Goal: Task Accomplishment & Management: Manage account settings

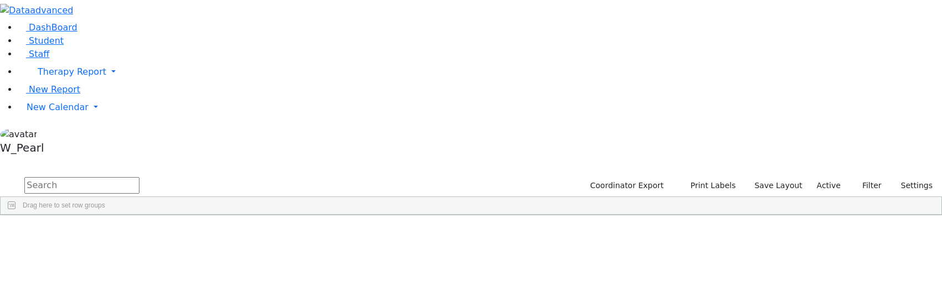
click at [139, 177] on input "text" at bounding box center [81, 185] width 115 height 17
click at [30, 118] on link "New Calendar" at bounding box center [480, 107] width 924 height 22
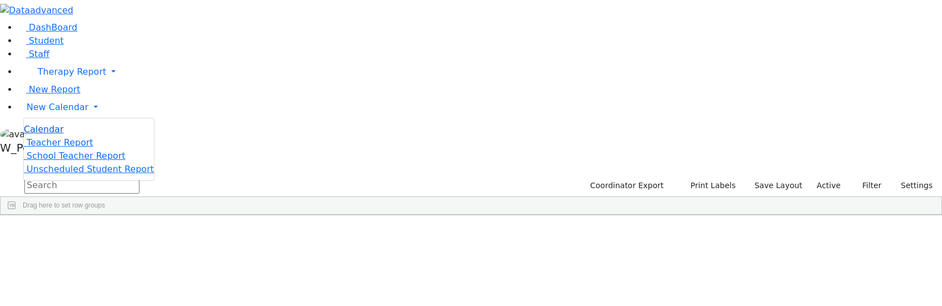
click at [64, 136] on link "Calendar" at bounding box center [44, 129] width 40 height 13
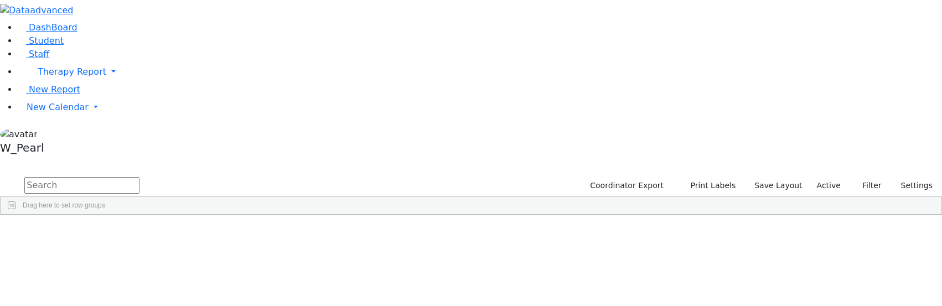
scroll to position [0, 0]
click at [139, 177] on input "text" at bounding box center [81, 185] width 115 height 17
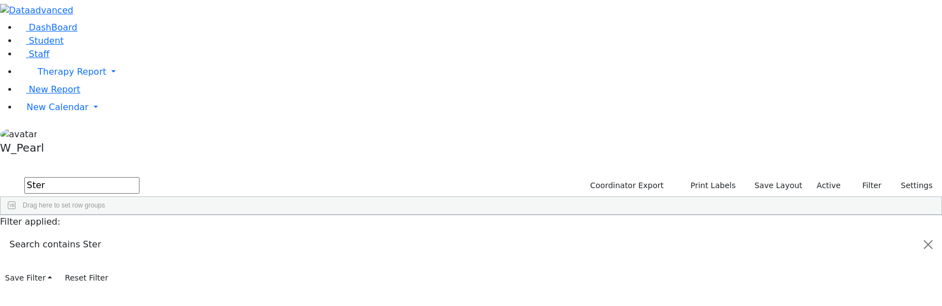
scroll to position [111, 0]
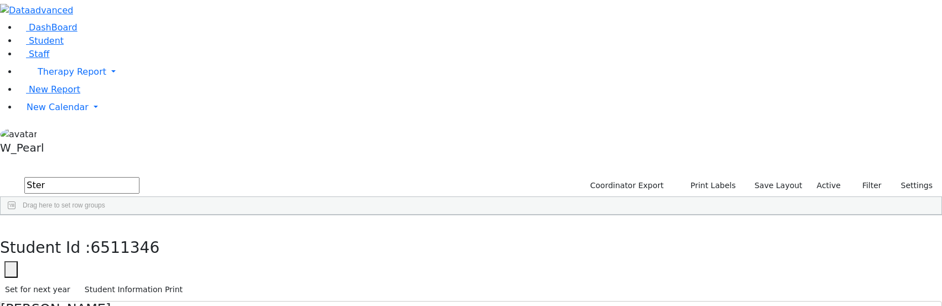
scroll to position [16, 0]
click at [16, 215] on button "button" at bounding box center [8, 226] width 16 height 23
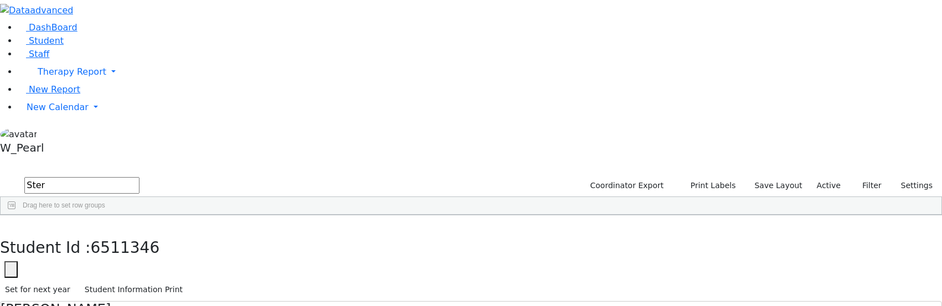
scroll to position [15, 0]
click at [11, 224] on icon "button" at bounding box center [8, 227] width 6 height 7
drag, startPoint x: 194, startPoint y: 43, endPoint x: -341, endPoint y: -118, distance: 558.7
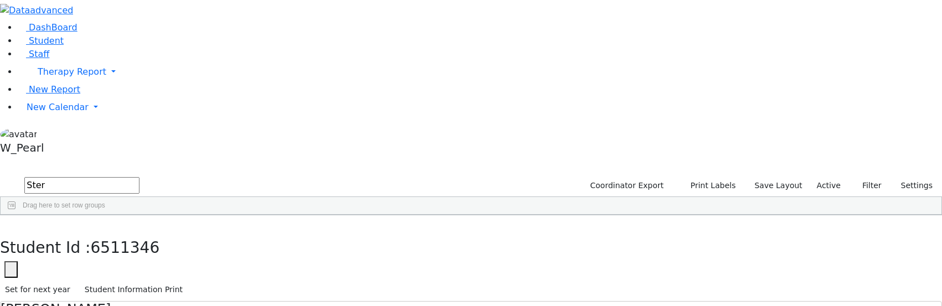
click at [124, 233] on div "Ferencz" at bounding box center [94, 240] width 60 height 15
click at [11, 224] on icon "button" at bounding box center [8, 227] width 6 height 7
drag, startPoint x: 189, startPoint y: 42, endPoint x: -481, endPoint y: -132, distance: 692.8
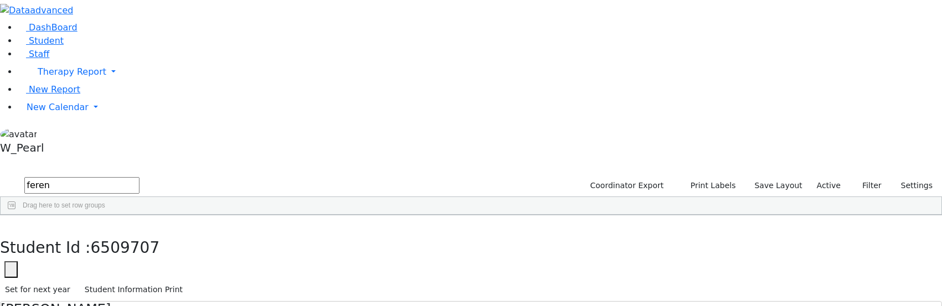
click at [184, 290] on div "Berl" at bounding box center [154, 297] width 60 height 15
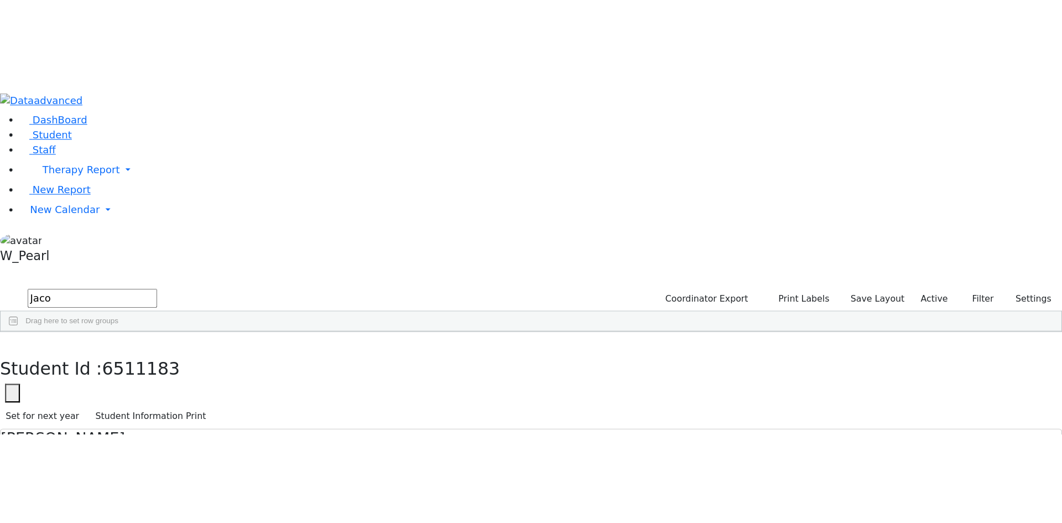
scroll to position [0, 0]
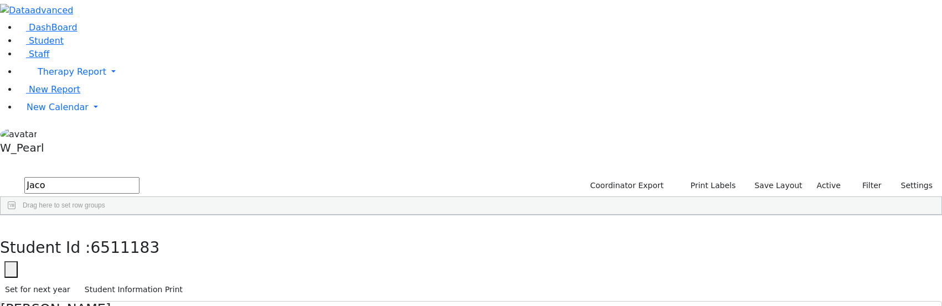
click at [16, 215] on button "button" at bounding box center [8, 226] width 16 height 23
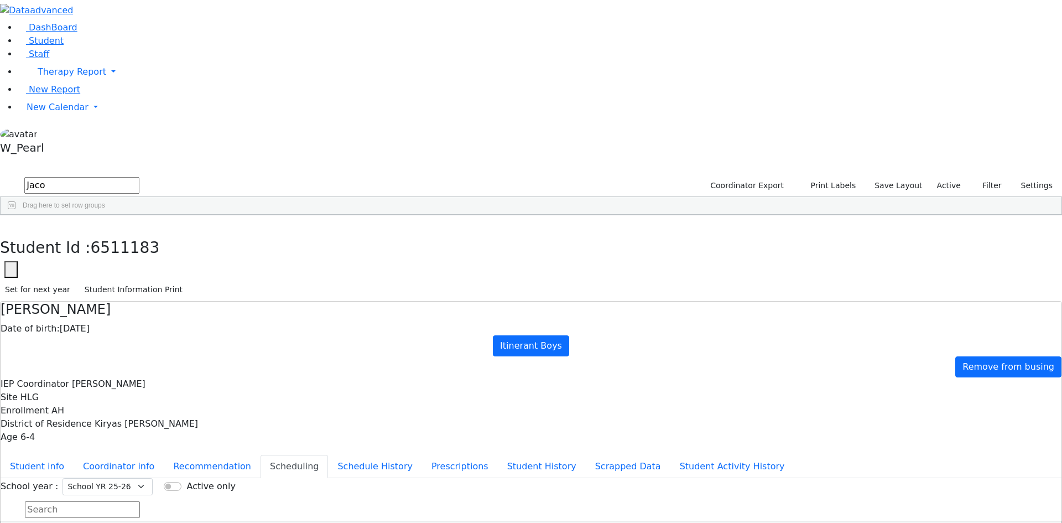
drag, startPoint x: 232, startPoint y: 39, endPoint x: -484, endPoint y: -46, distance: 720.4
click at [0, 0] on html "Printing Please wait. Remaining time 10 seconds. Print Schedule Options Show Bi…" at bounding box center [531, 305] width 1062 height 611
type input "Nove"
click at [64, 46] on link "Student" at bounding box center [41, 40] width 46 height 11
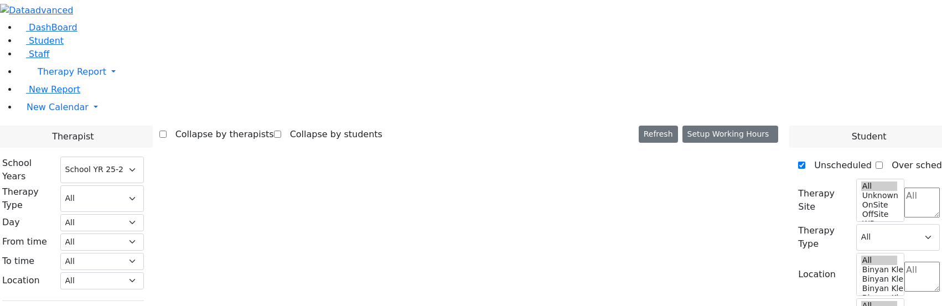
select select "212"
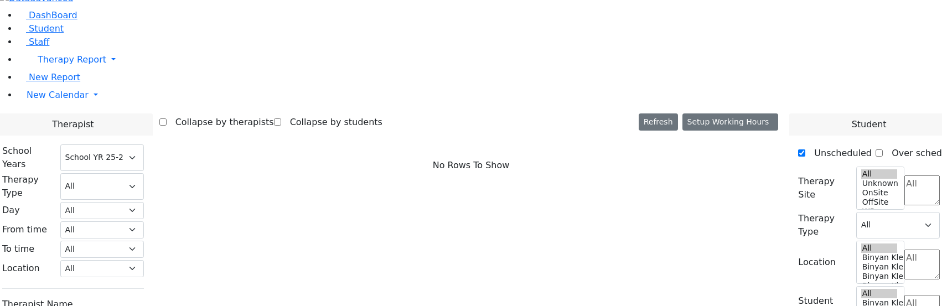
scroll to position [1383, 0]
checkbox input "true"
select select "3"
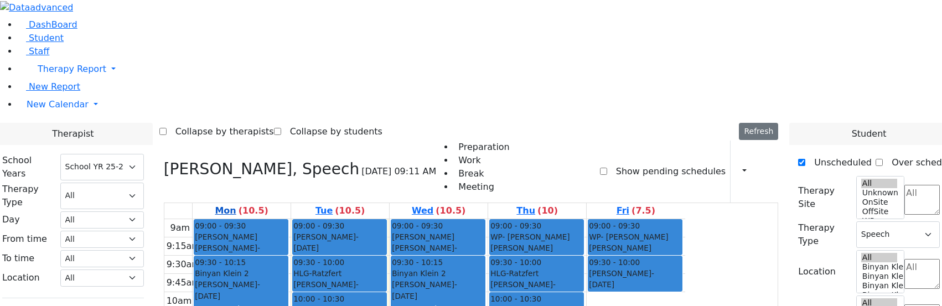
scroll to position [0, 0]
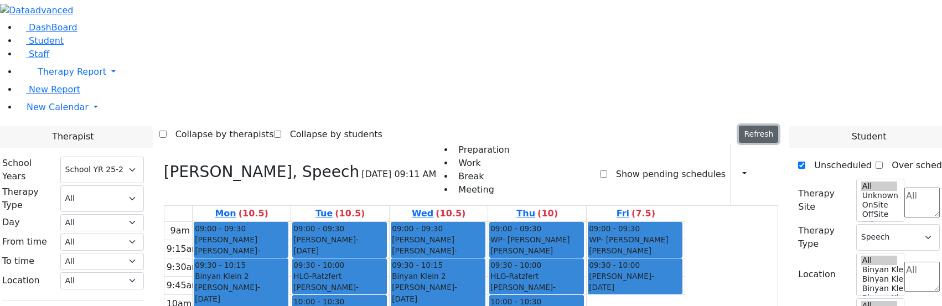
click at [778, 126] on button "Refresh" at bounding box center [758, 134] width 39 height 17
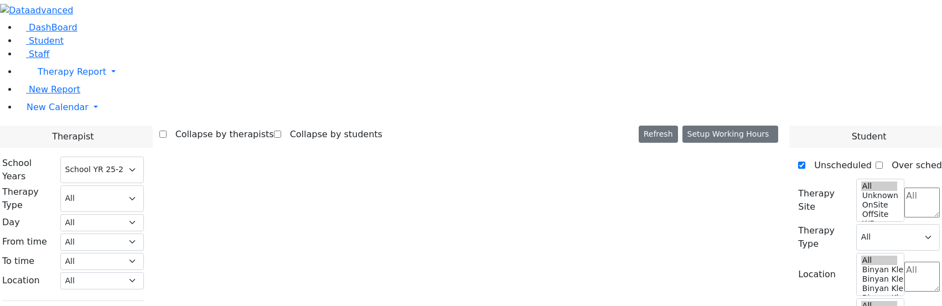
select select "212"
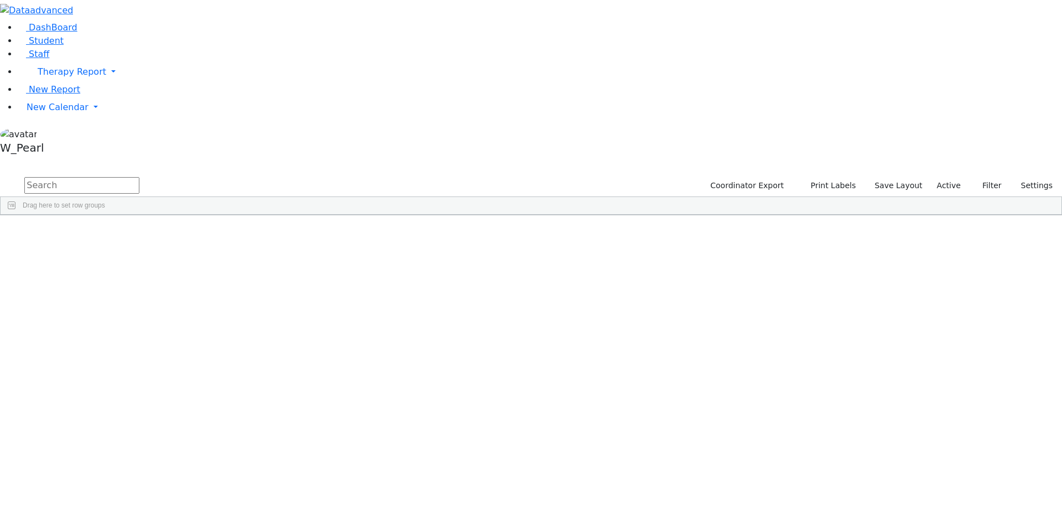
click at [139, 177] on input "text" at bounding box center [81, 185] width 115 height 17
type input "c"
type input "r"
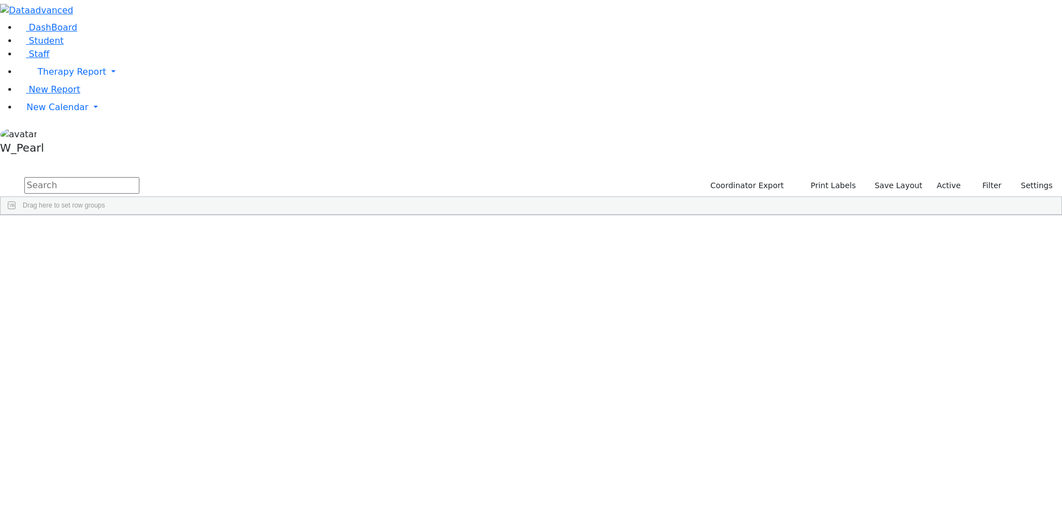
click at [139, 177] on input "text" at bounding box center [81, 185] width 115 height 17
click at [211, 248] on div "Sarah" at bounding box center [176, 255] width 70 height 15
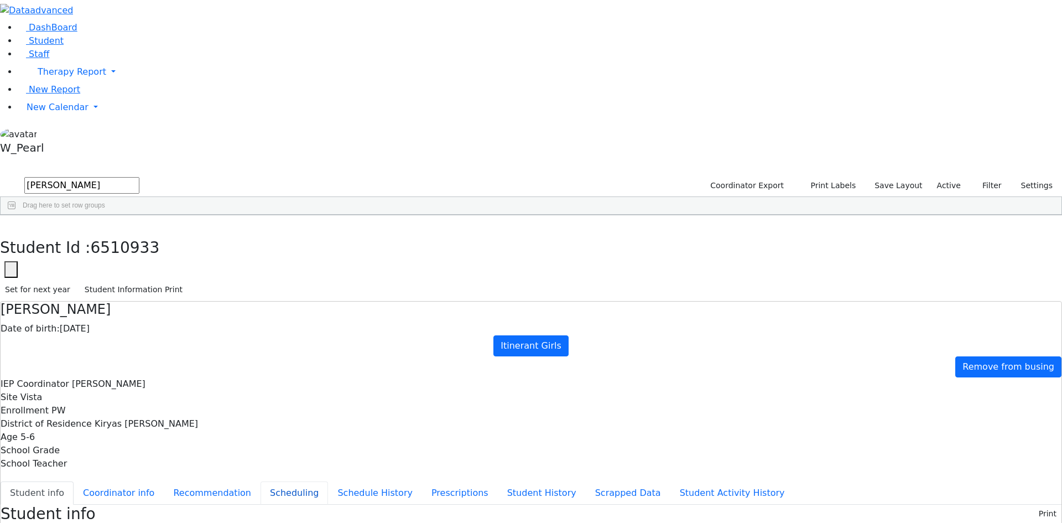
click at [268, 481] on button "Scheduling" at bounding box center [294, 492] width 67 height 23
click at [11, 224] on icon "button" at bounding box center [8, 227] width 6 height 7
drag, startPoint x: 197, startPoint y: 48, endPoint x: 9, endPoint y: 5, distance: 193.0
click at [9, 5] on div "DashBoard Student Staff Therapy Report Student Old Calendar Report" at bounding box center [531, 319] width 1062 height 638
click at [138, 512] on div "Stern" at bounding box center [103, 519] width 70 height 15
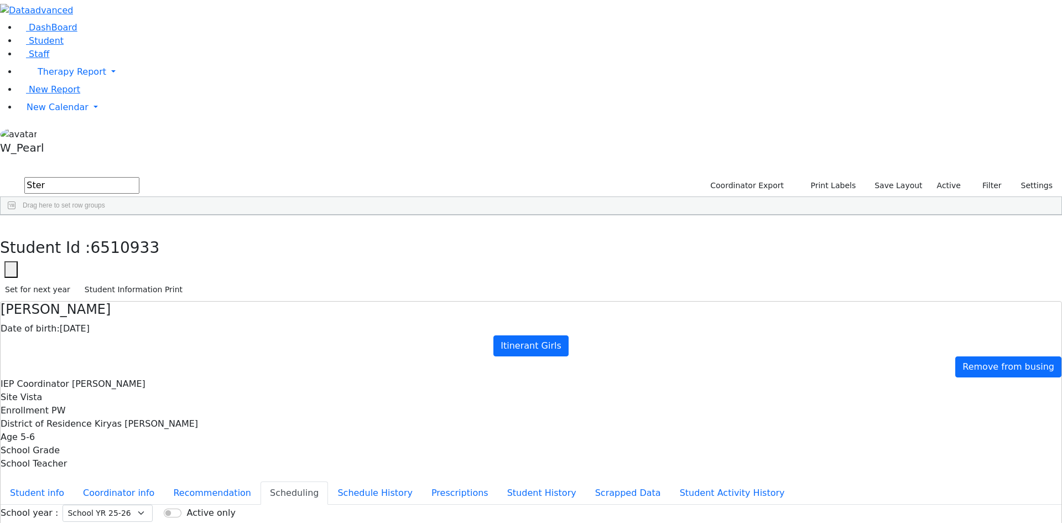
click at [138, 512] on div "Stern" at bounding box center [103, 519] width 70 height 15
click at [202, 159] on div "Students 25 A 24 K 24 W 24 A 24 K 24 W 24 A" at bounding box center [531, 167] width 1062 height 17
click at [11, 224] on icon "button" at bounding box center [8, 227] width 6 height 7
click at [139, 177] on input "Ster" at bounding box center [81, 185] width 115 height 17
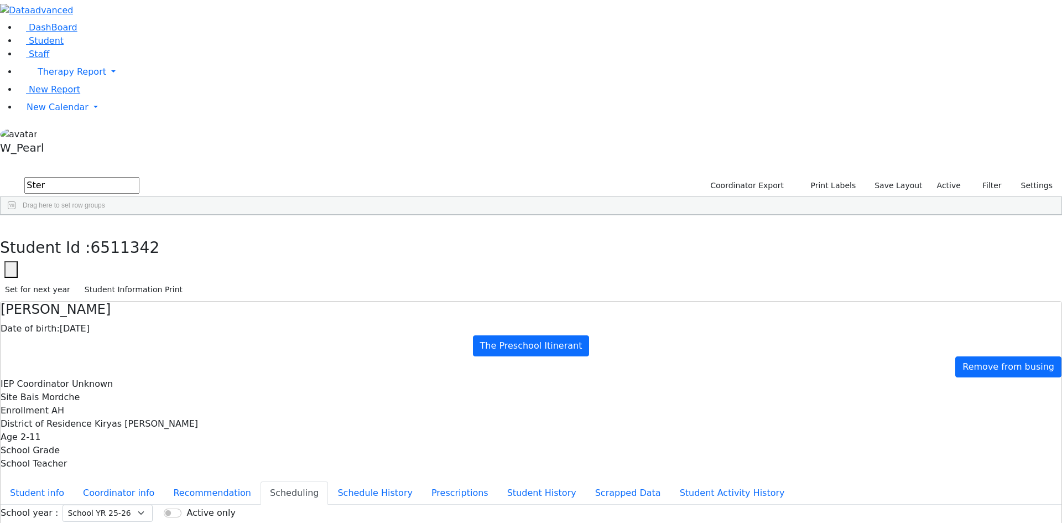
click at [139, 177] on input "Ster" at bounding box center [81, 185] width 115 height 17
drag, startPoint x: 181, startPoint y: 48, endPoint x: 74, endPoint y: 11, distance: 113.5
click at [74, 11] on div "DashBoard Student Staff Therapy Report Student Old Calendar Report" at bounding box center [531, 319] width 1062 height 638
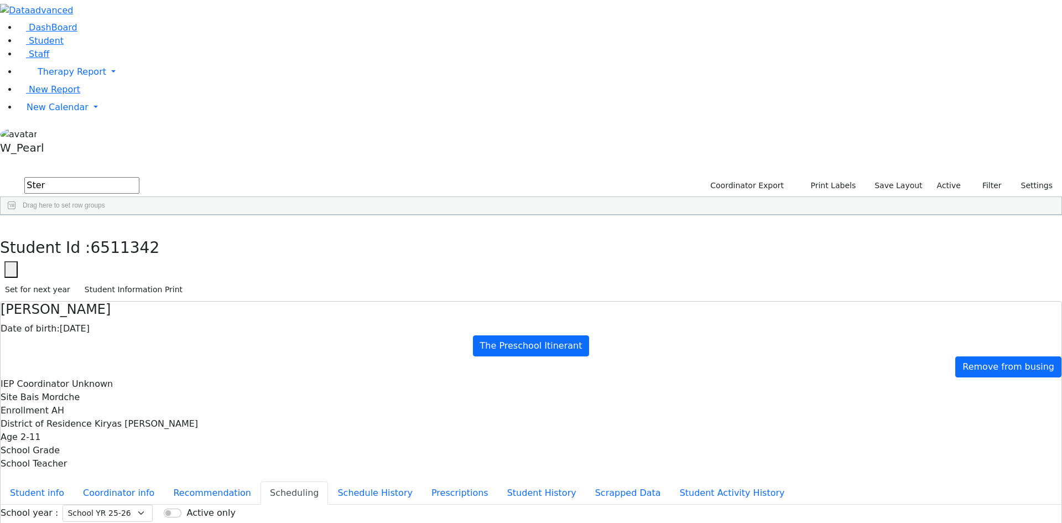
click at [138, 248] on div "Muller" at bounding box center [103, 255] width 70 height 15
click at [16, 215] on button "button" at bounding box center [8, 226] width 16 height 23
drag, startPoint x: 186, startPoint y: 44, endPoint x: 0, endPoint y: -48, distance: 207.6
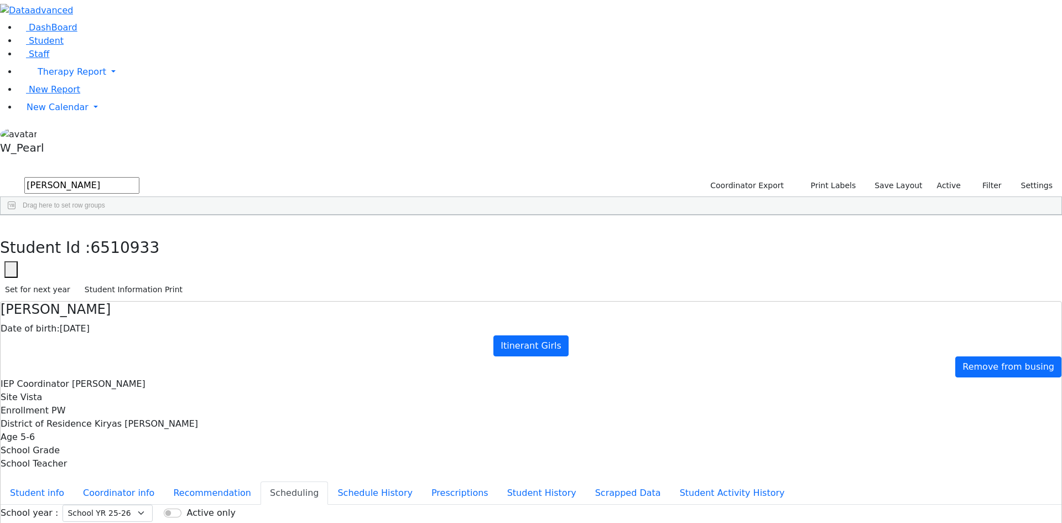
click at [0, 0] on html "Printing Please wait. Remaining time 10 seconds. Print Schedule Options Show Bi…" at bounding box center [531, 319] width 1062 height 638
type input "8"
type input "kessler"
click at [365, 237] on span "AH" at bounding box center [360, 241] width 9 height 8
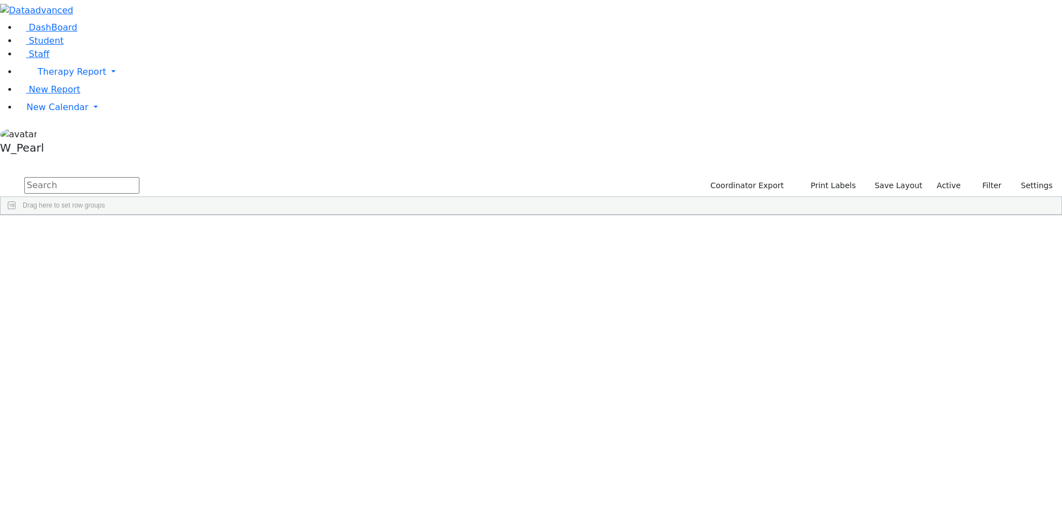
click at [139, 177] on input "text" at bounding box center [81, 185] width 115 height 17
type input "Kessle"
click at [211, 233] on div "[PERSON_NAME] ([PERSON_NAME])" at bounding box center [176, 240] width 70 height 15
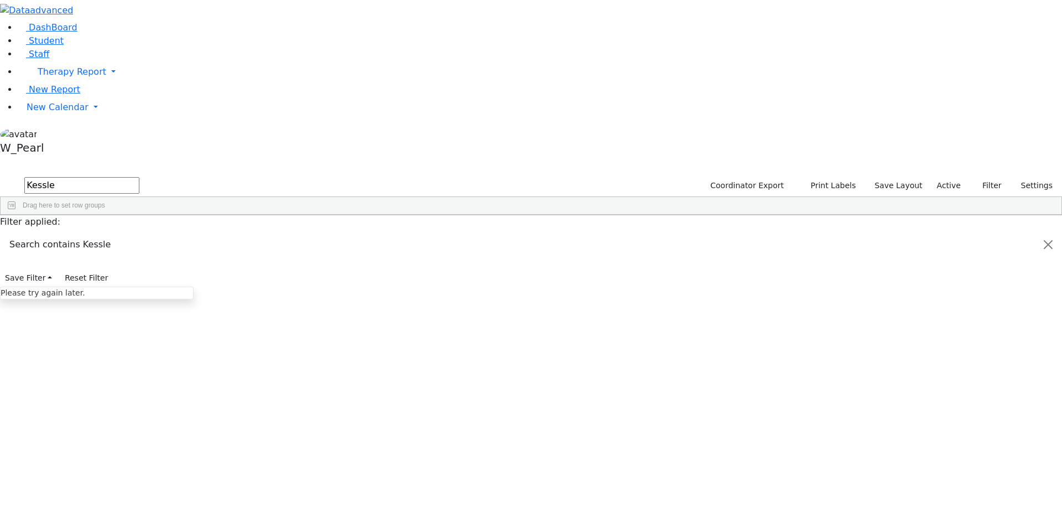
click at [211, 233] on div "[PERSON_NAME] ([PERSON_NAME])" at bounding box center [176, 240] width 70 height 15
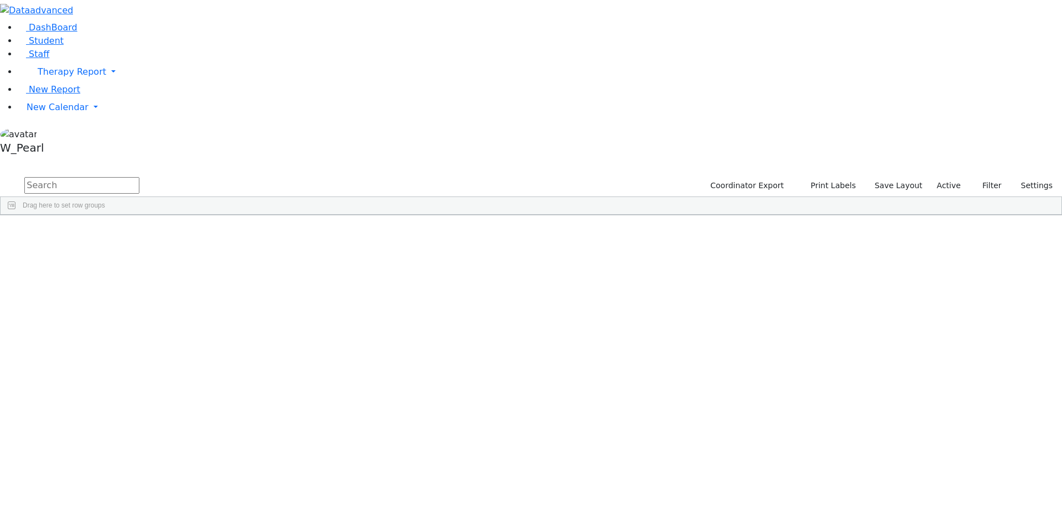
click at [139, 177] on input "text" at bounding box center [81, 185] width 115 height 17
type input "kessler"
click at [350, 233] on div "[PERSON_NAME]" at bounding box center [315, 240] width 70 height 15
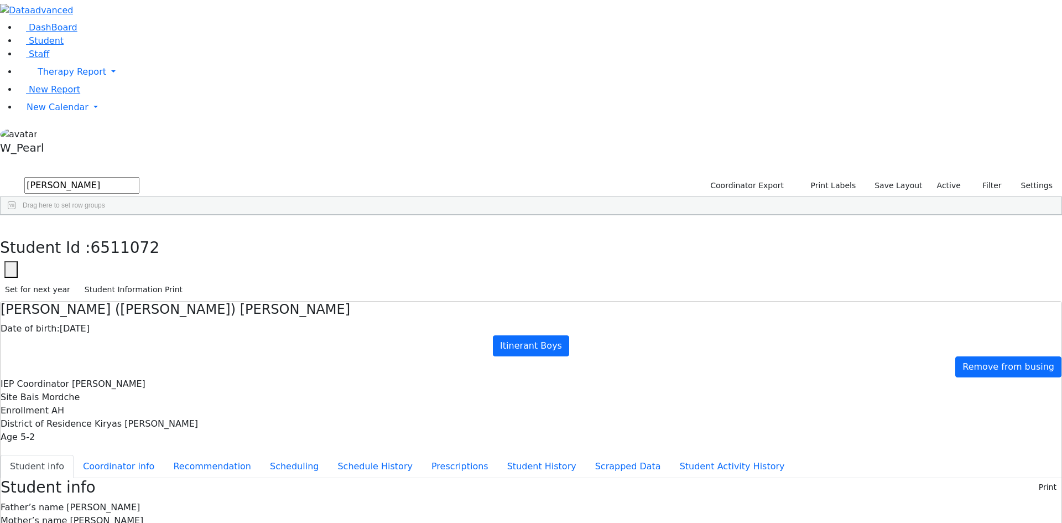
click at [463, 106] on div "DashBoard Student Staff Therapy Report Student Old Calendar Report" at bounding box center [531, 491] width 1062 height 983
click at [261, 455] on button "Scheduling" at bounding box center [294, 466] width 67 height 23
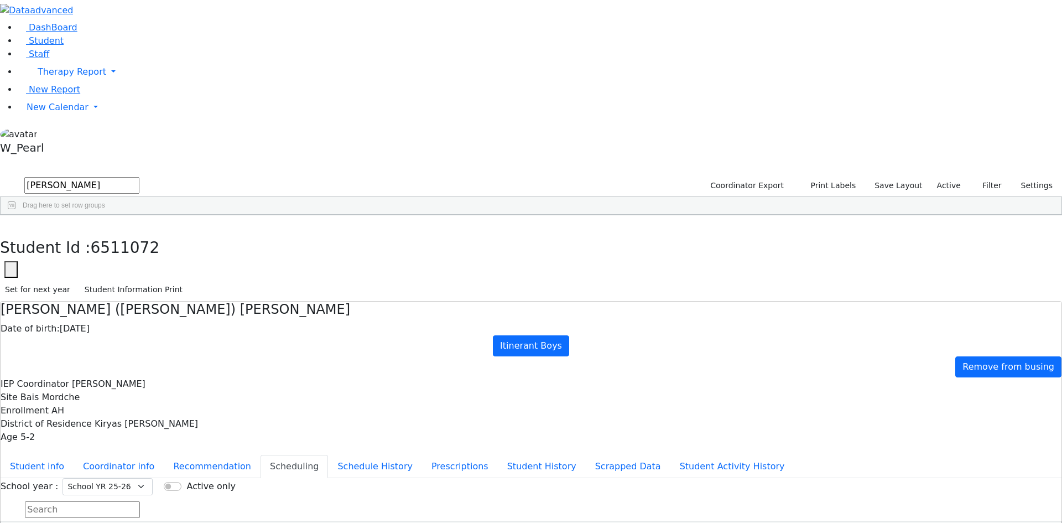
drag, startPoint x: 452, startPoint y: 199, endPoint x: 450, endPoint y: 215, distance: 16.2
click at [11, 224] on icon "button" at bounding box center [8, 227] width 6 height 7
click at [56, 118] on link "New Calendar" at bounding box center [540, 107] width 1045 height 22
click at [51, 134] on span "Calendar" at bounding box center [44, 129] width 40 height 11
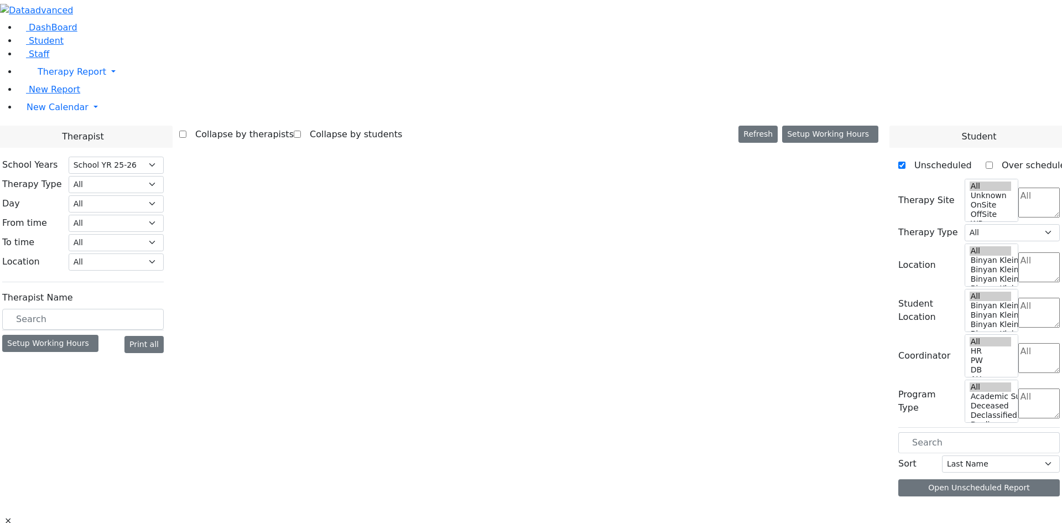
select select "212"
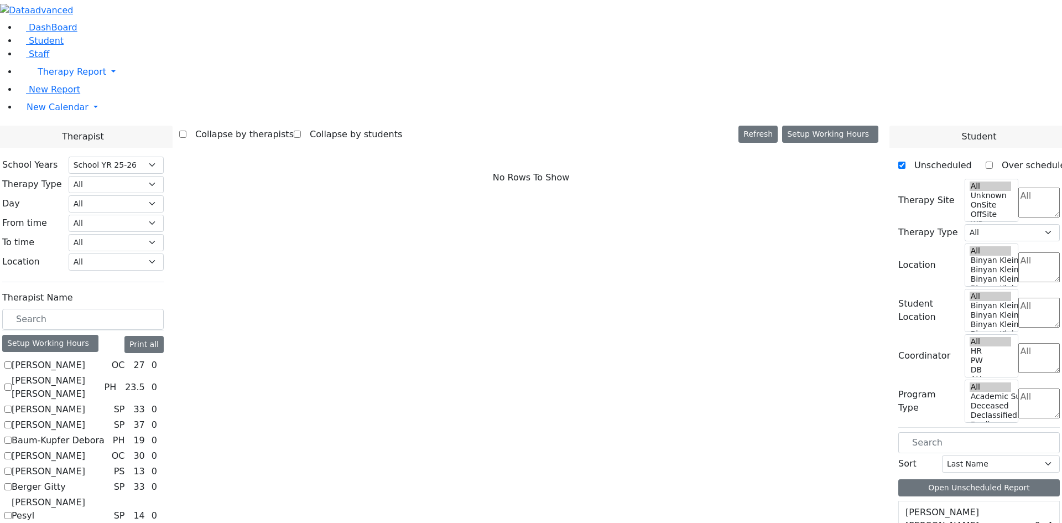
scroll to position [617, 0]
checkbox input "true"
select select "1"
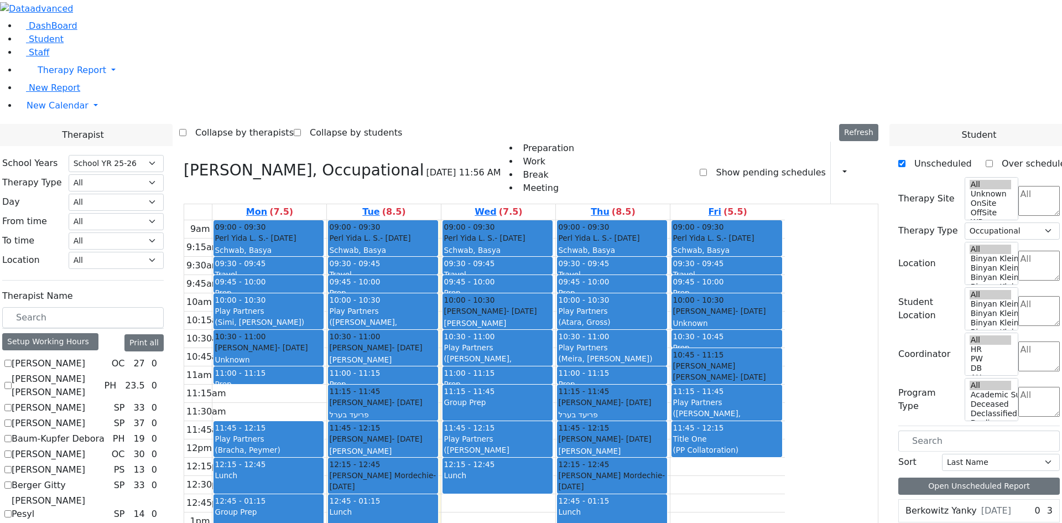
scroll to position [949, 0]
checkbox input "true"
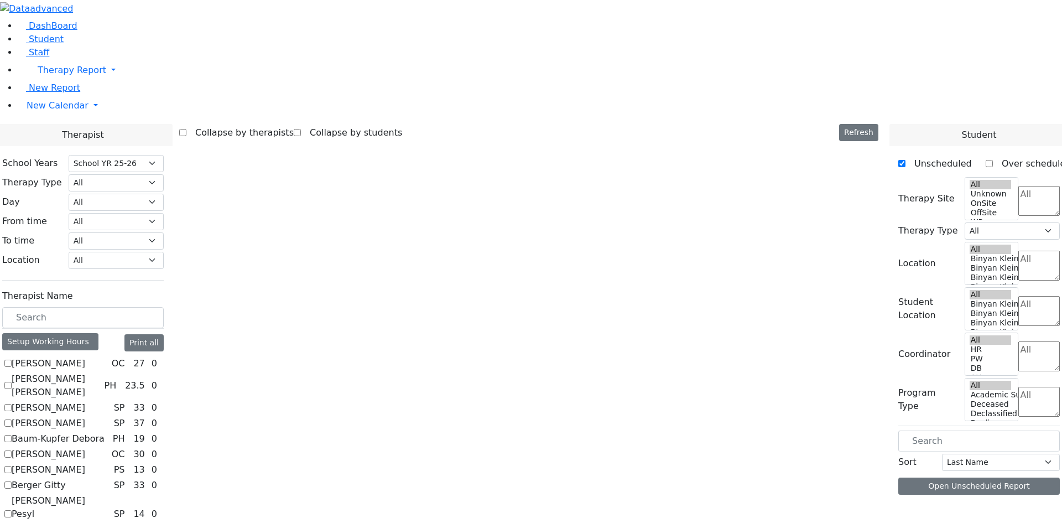
scroll to position [0, 0]
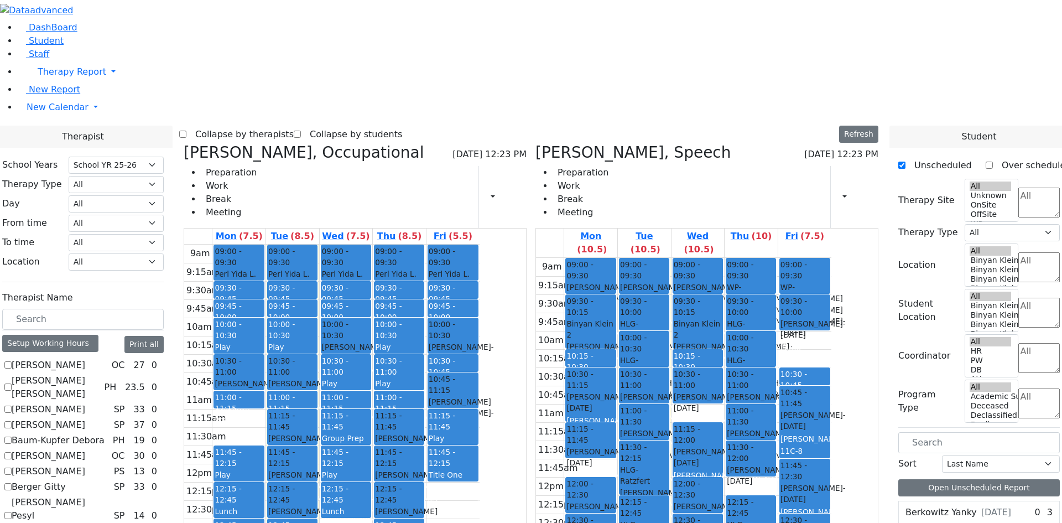
click at [184, 143] on icon at bounding box center [184, 152] width 0 height 18
select select "3"
checkbox input "false"
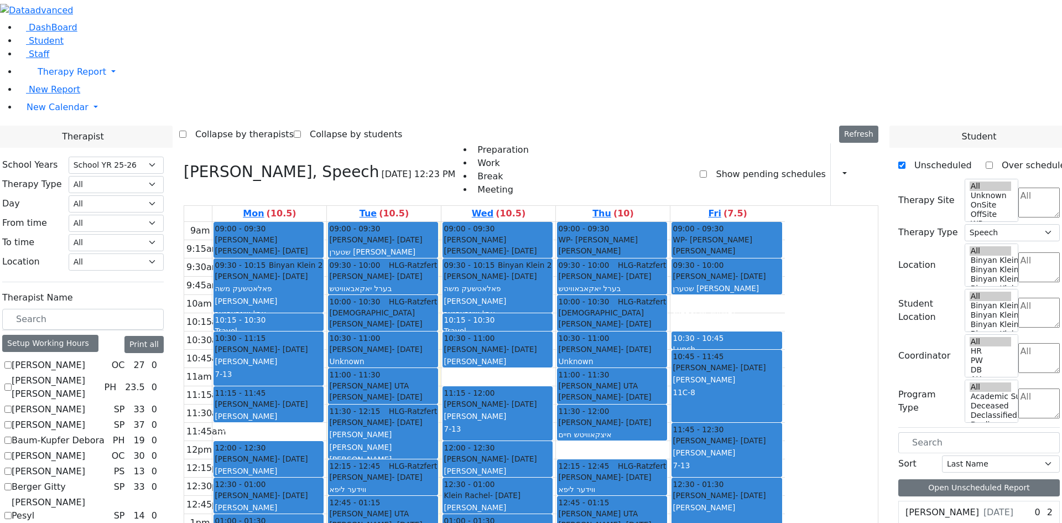
click at [373, 279] on div "9am 9:15am 9:30am 9:45am 10am 10:15am 10:30am 10:45am 11am 11:15am 11:30am 11:4…" at bounding box center [484, 441] width 601 height 438
click at [376, 480] on div "9am 9:15am 9:30am 9:45am 10am 10:15am 10:30am 10:45am 11am 11:15am 11:30am 11:4…" at bounding box center [484, 441] width 601 height 438
click at [380, 282] on div "9am 9:15am 9:30am 9:45am 10am 10:15am 10:30am 10:45am 11am 11:15am 11:30am 11:4…" at bounding box center [484, 441] width 601 height 438
click at [339, 481] on div "9am 9:15am 9:30am 9:45am 10am 10:15am 10:30am 10:45am 11am 11:15am 11:30am 11:4…" at bounding box center [484, 441] width 601 height 438
click at [360, 278] on div "9am 9:15am 9:30am 9:45am 10am 10:15am 10:30am 10:45am 11am 11:15am 11:30am 11:4…" at bounding box center [484, 441] width 601 height 438
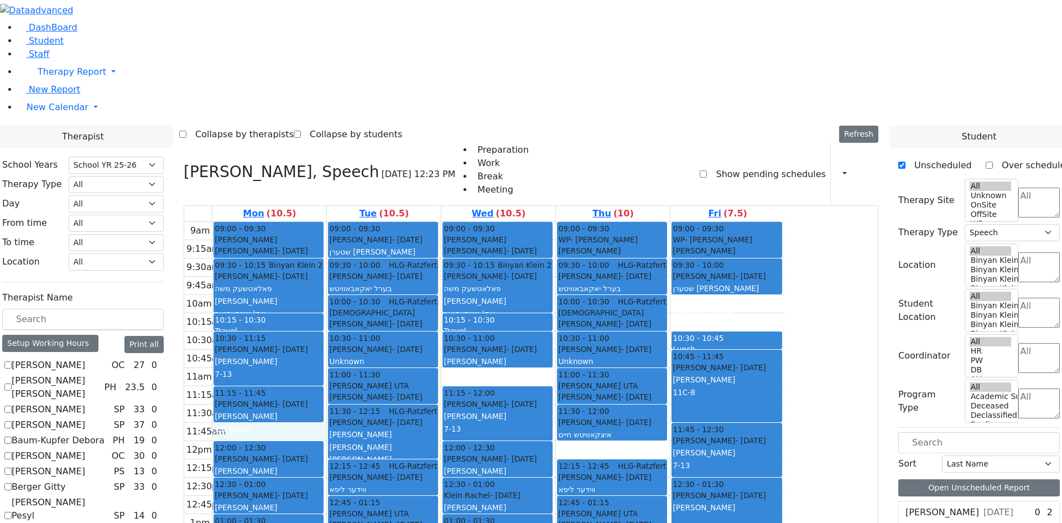
checkbox input "false"
select select
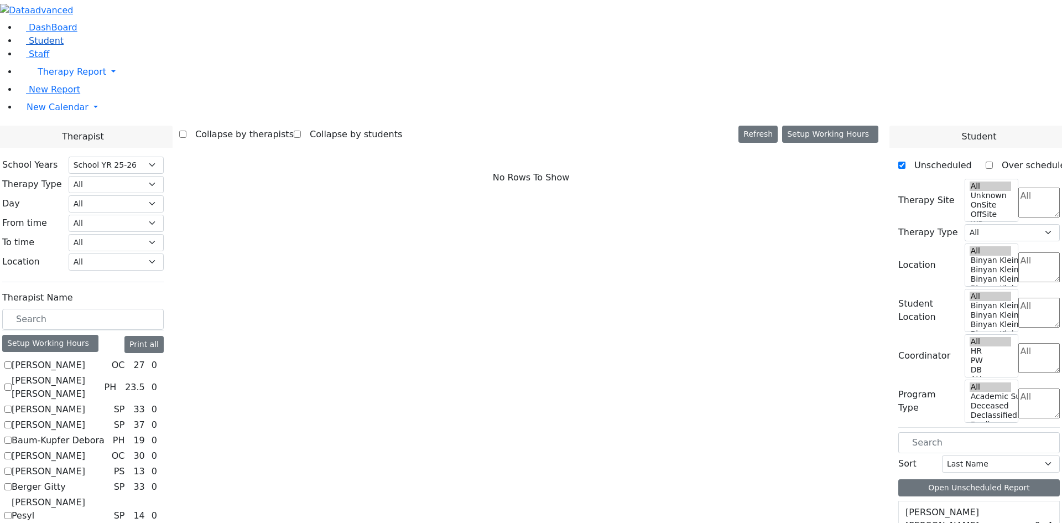
click at [51, 46] on span "Student" at bounding box center [46, 40] width 35 height 11
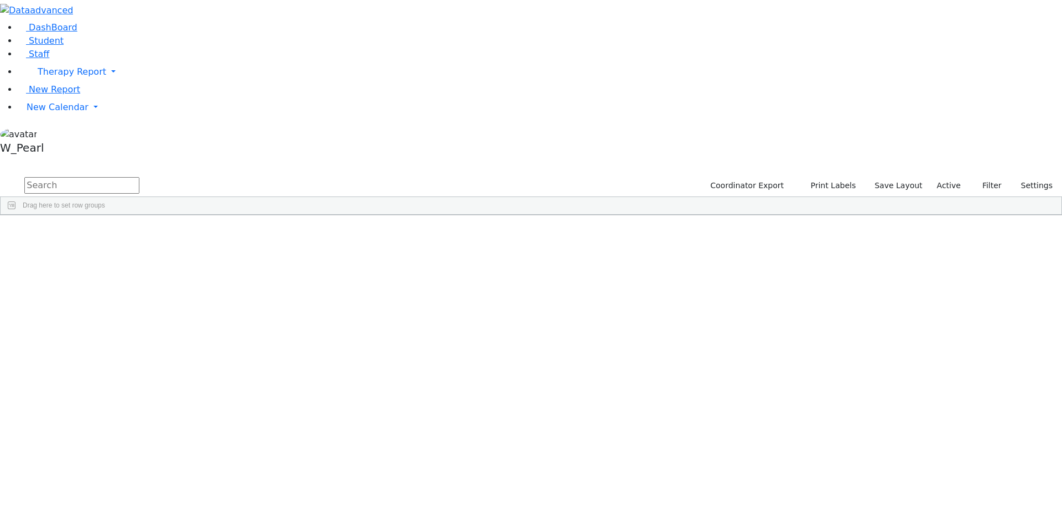
click at [139, 177] on input "text" at bounding box center [81, 185] width 115 height 17
type input "lowy"
click at [211, 248] on div "Jermiah" at bounding box center [176, 255] width 70 height 15
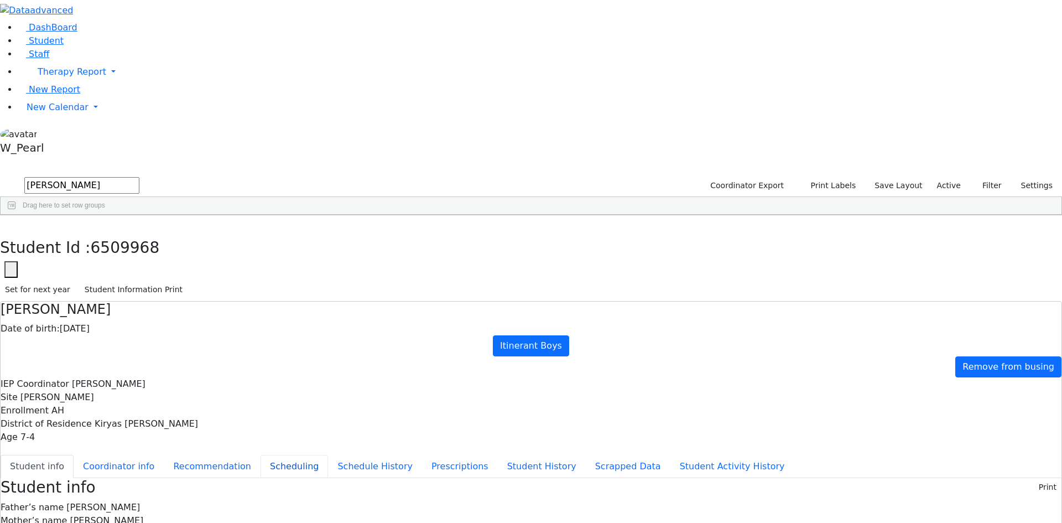
click at [269, 455] on button "Scheduling" at bounding box center [294, 466] width 67 height 23
click at [16, 215] on button "button" at bounding box center [8, 226] width 16 height 23
drag, startPoint x: 196, startPoint y: 49, endPoint x: 38, endPoint y: 24, distance: 160.7
click at [38, 24] on div "DashBoard Student Staff Therapy Report Student Old Calendar Report" at bounding box center [531, 305] width 1062 height 611
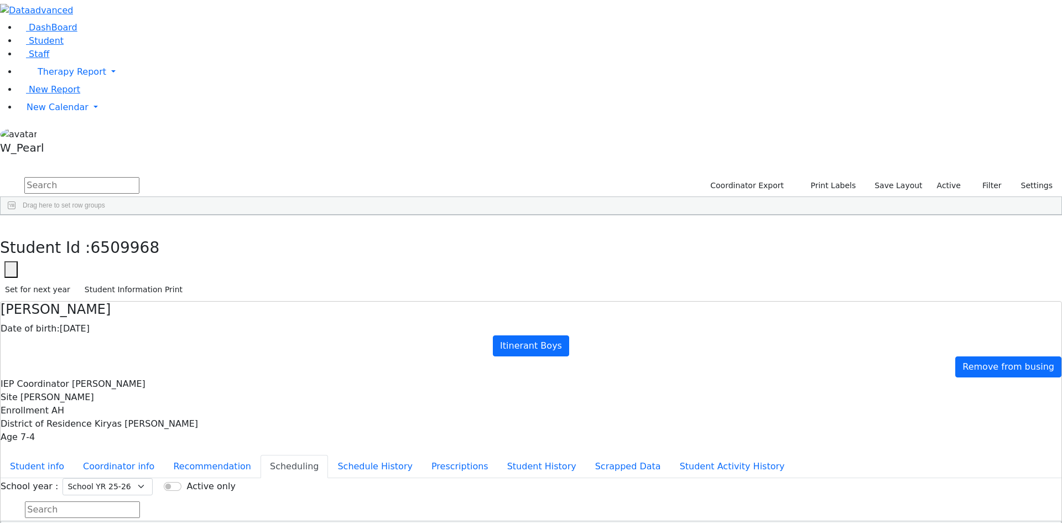
click at [139, 177] on input "text" at bounding box center [81, 185] width 115 height 17
click at [209, 264] on div "[PERSON_NAME]" at bounding box center [173, 271] width 70 height 15
drag, startPoint x: 250, startPoint y: 34, endPoint x: -156, endPoint y: -20, distance: 409.1
click at [0, 0] on html "Printing Please wait. Remaining time 10 seconds. Print Schedule Options Show Bi…" at bounding box center [531, 305] width 1062 height 611
drag, startPoint x: 172, startPoint y: 48, endPoint x: -134, endPoint y: -45, distance: 320.4
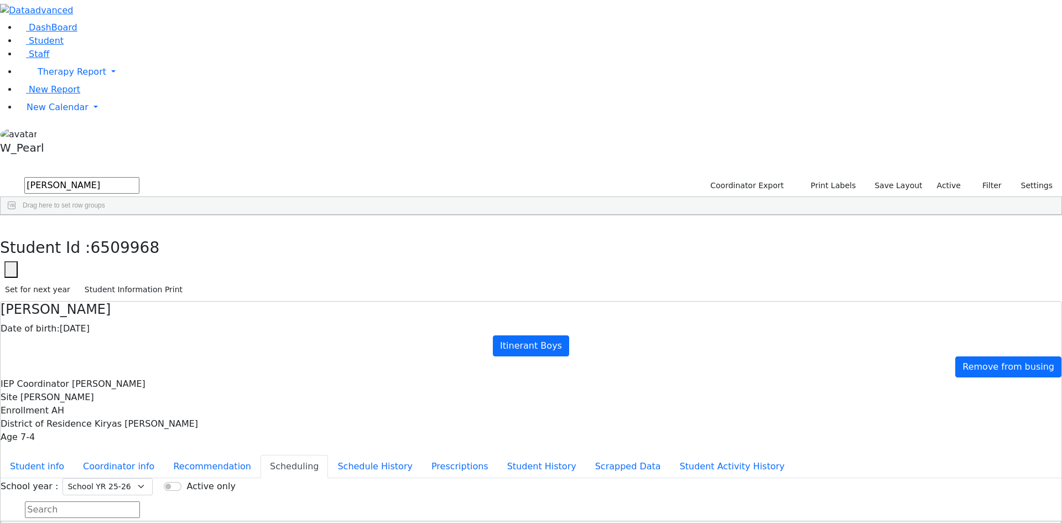
click at [0, 0] on html "Printing Please wait. Remaining time 10 seconds. Print Schedule Options Show Bi…" at bounding box center [531, 305] width 1062 height 611
type input "Fried"
click at [49, 59] on link "Staff" at bounding box center [34, 54] width 32 height 11
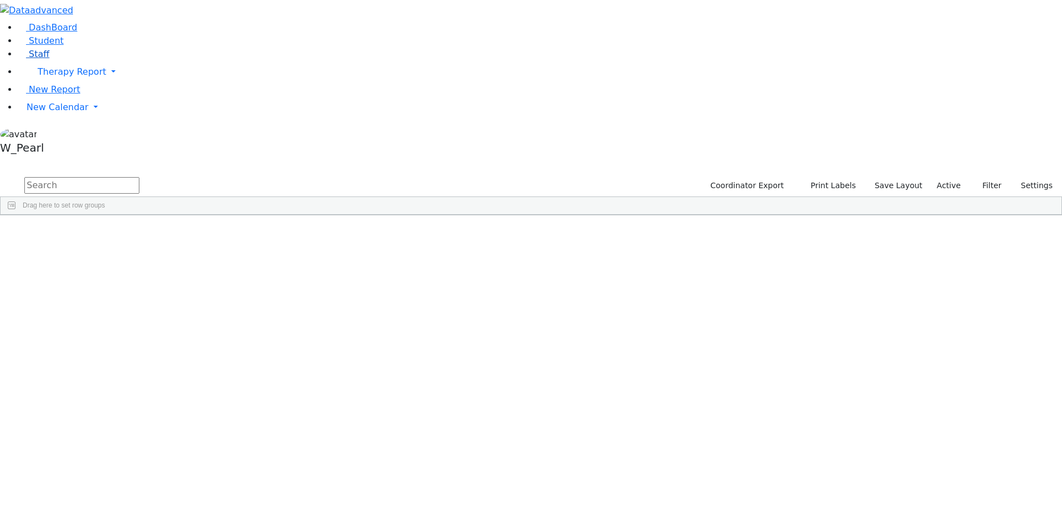
click at [49, 59] on link "Staff" at bounding box center [34, 54] width 32 height 11
click at [139, 177] on input "text" at bounding box center [81, 185] width 115 height 17
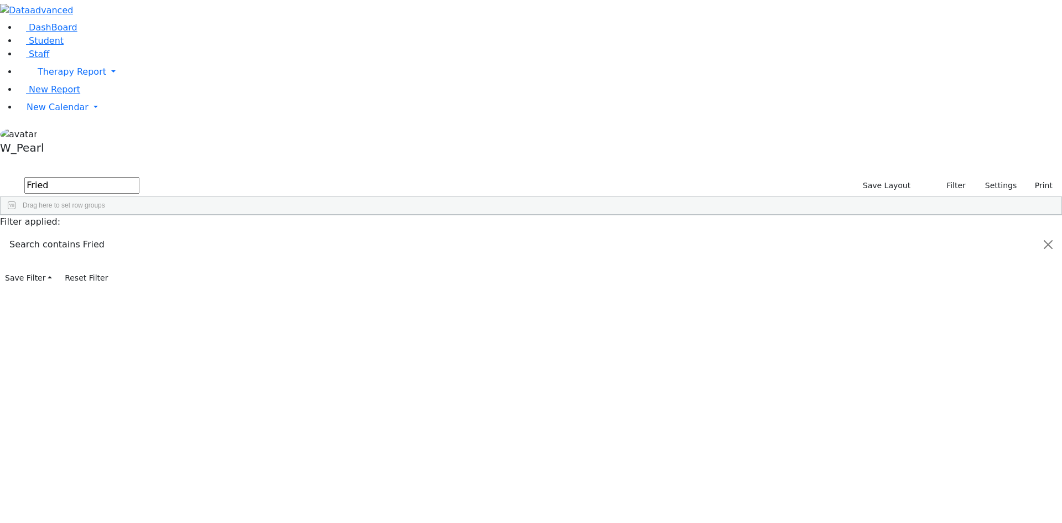
type input "Fried"
click at [198, 264] on div "[PERSON_NAME]" at bounding box center [165, 271] width 65 height 15
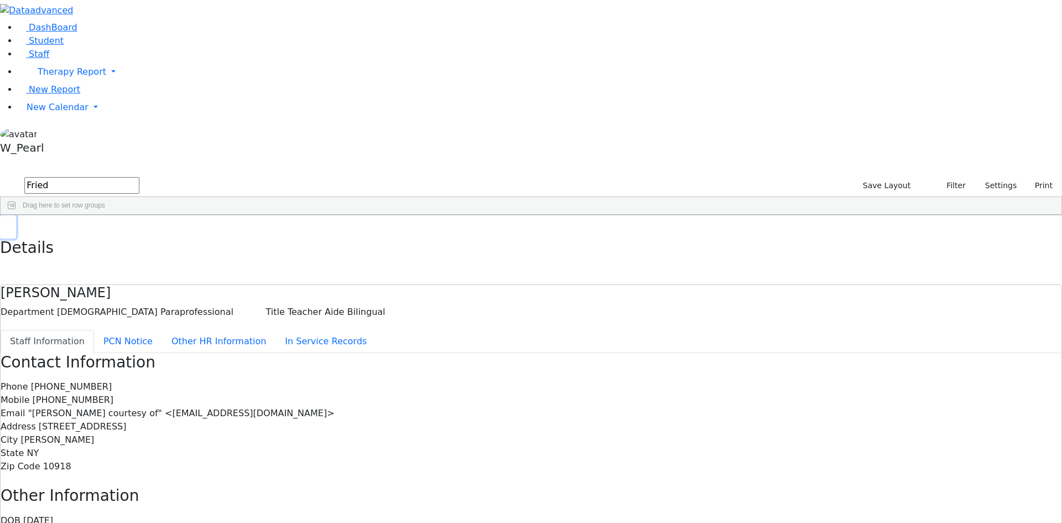
click at [11, 224] on icon "button" at bounding box center [8, 227] width 6 height 7
